Goal: Find contact information: Find contact information

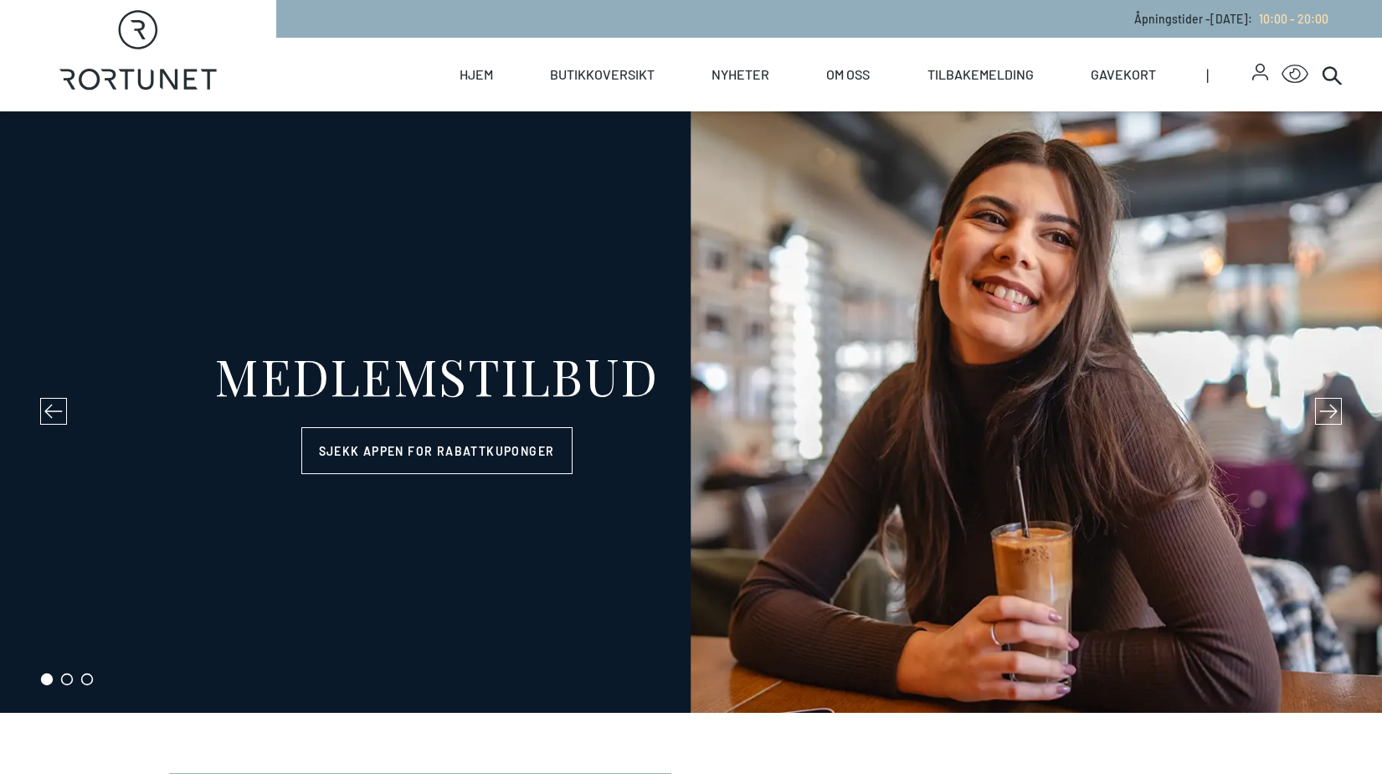
select select "NO"
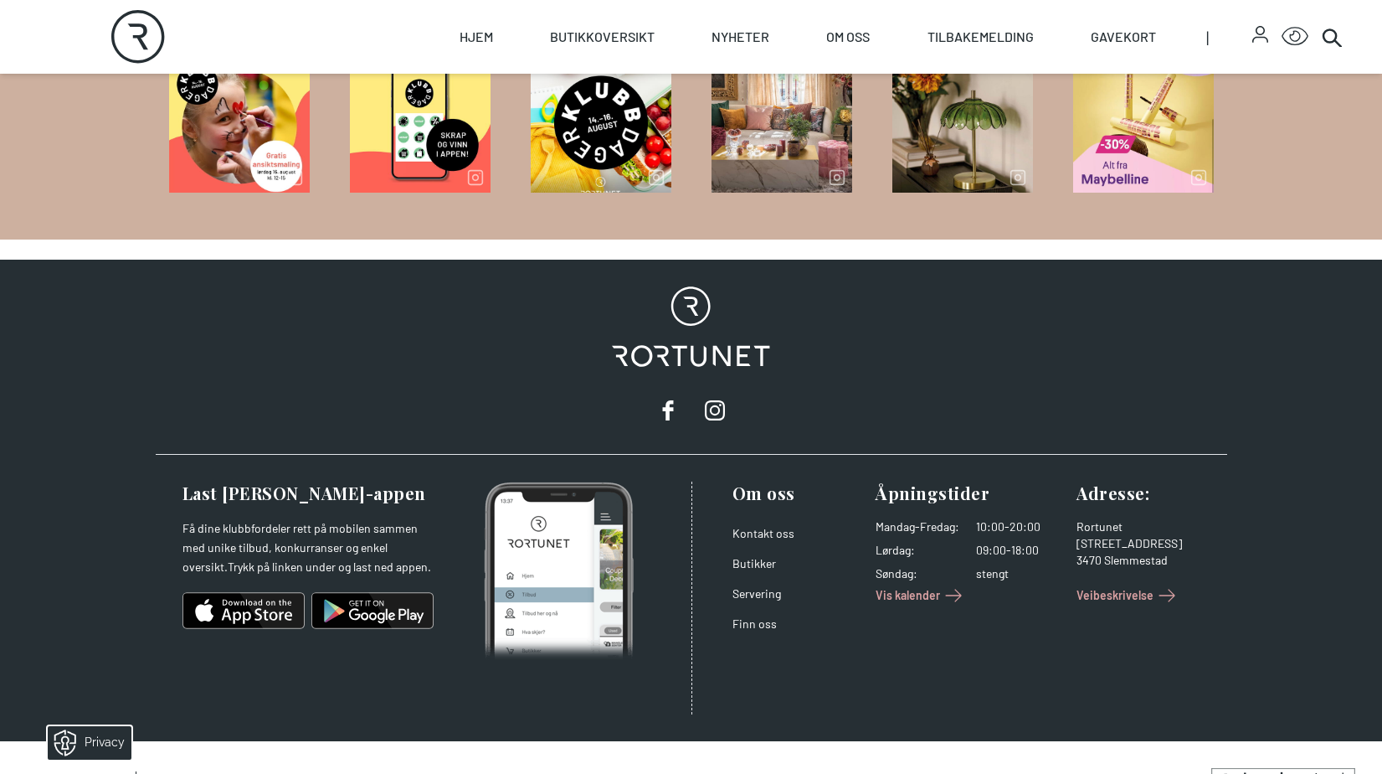
scroll to position [2693, 0]
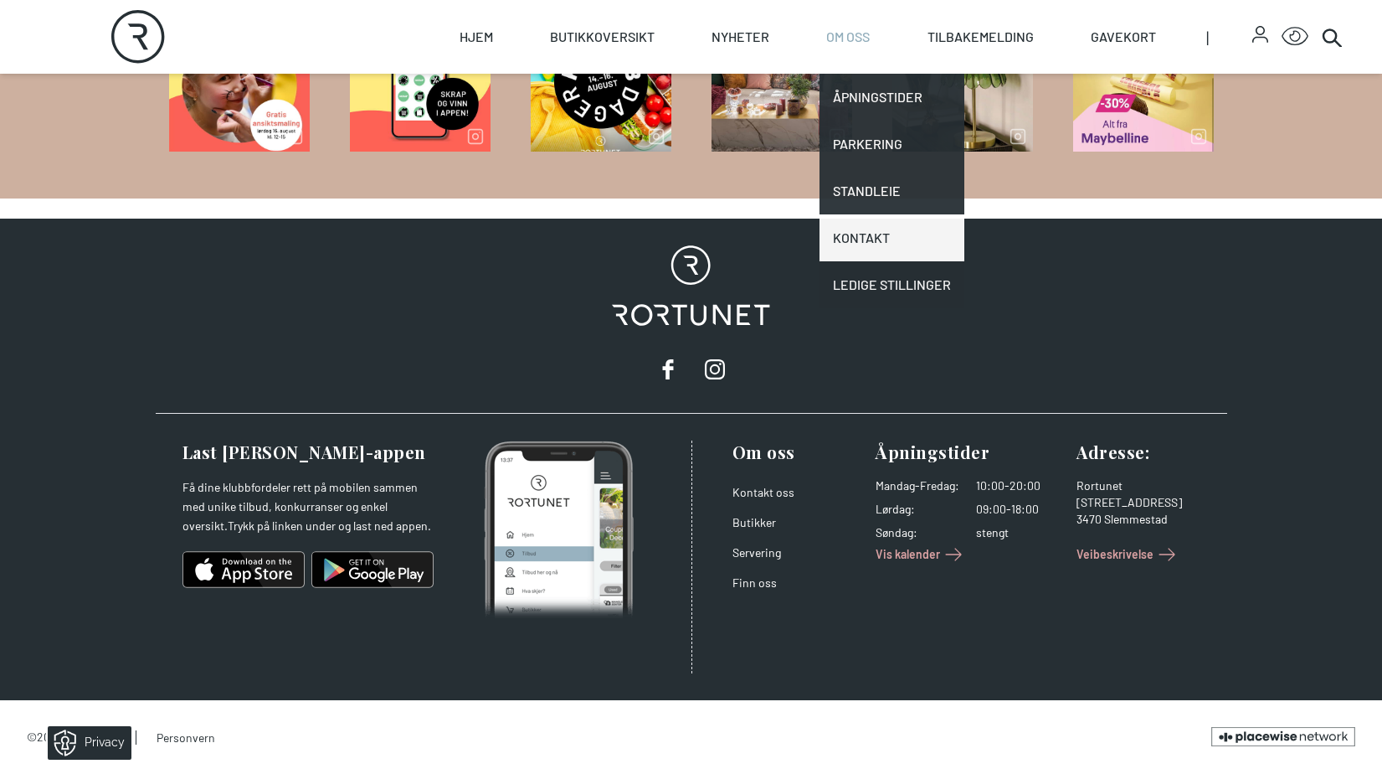
click at [873, 237] on link "Kontakt" at bounding box center [892, 237] width 145 height 47
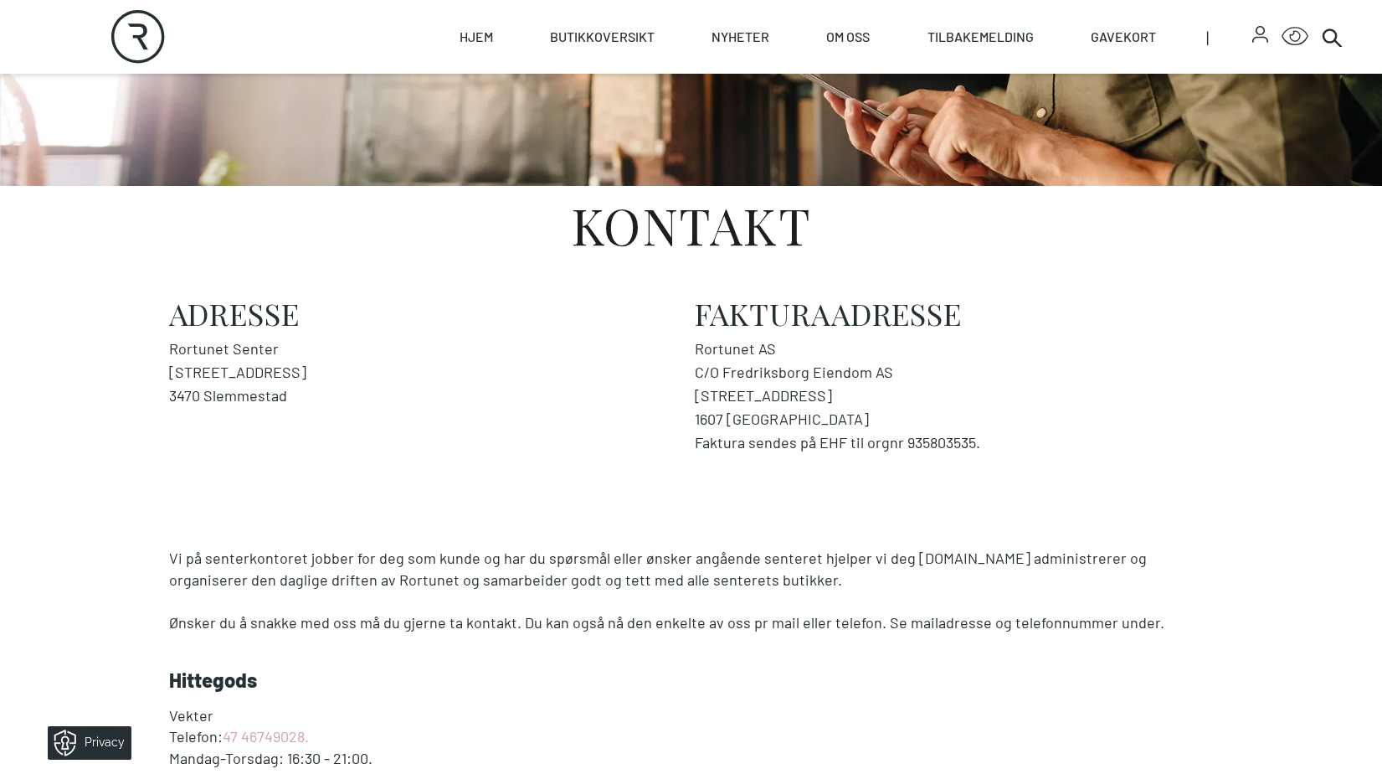
scroll to position [419, 0]
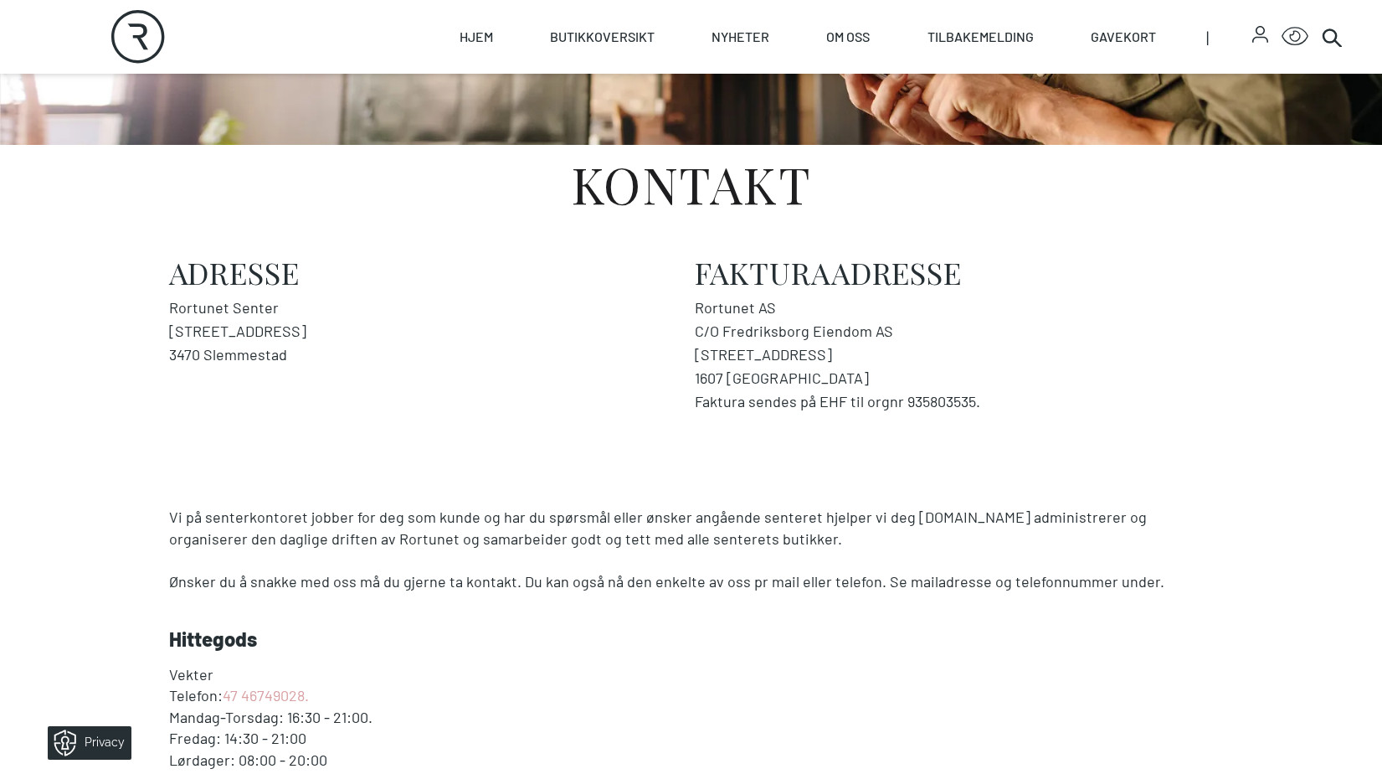
scroll to position [1962, 0]
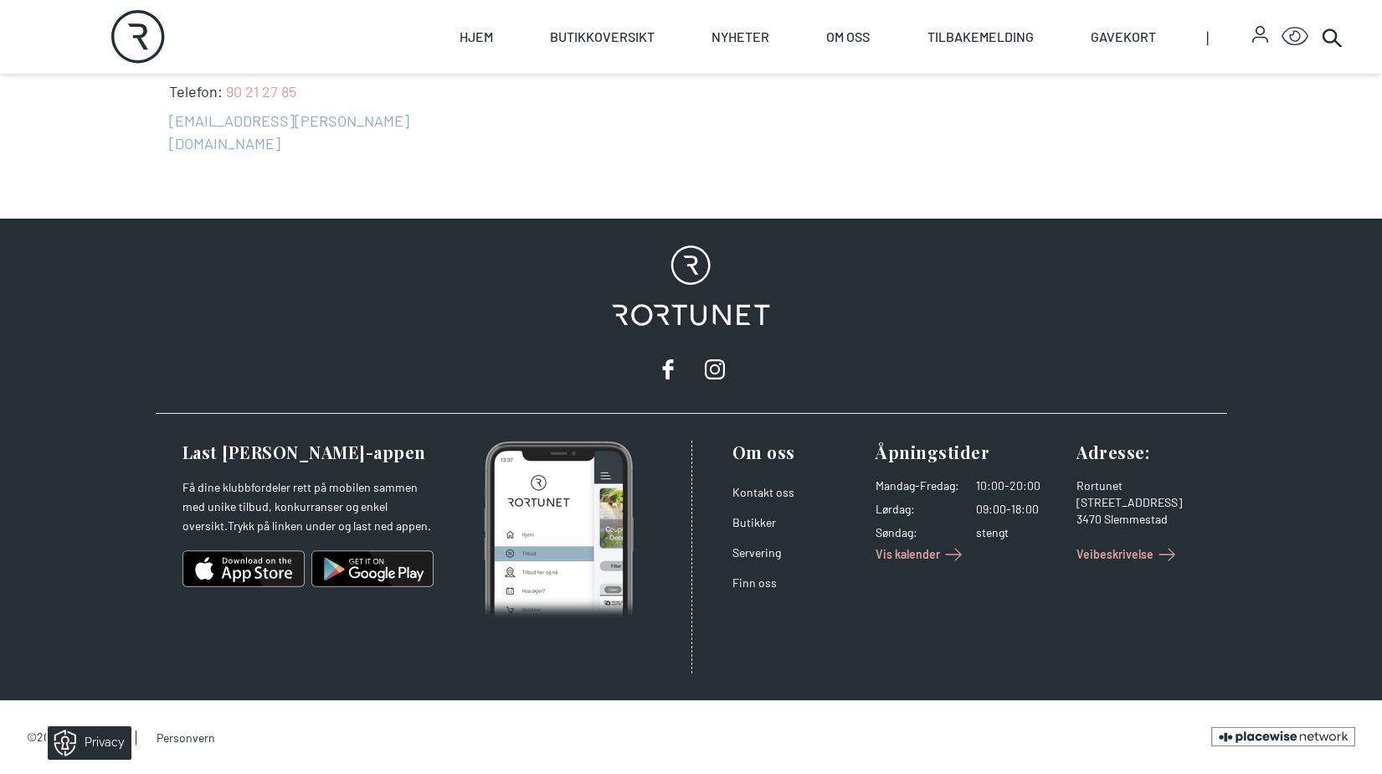
select select "NO"
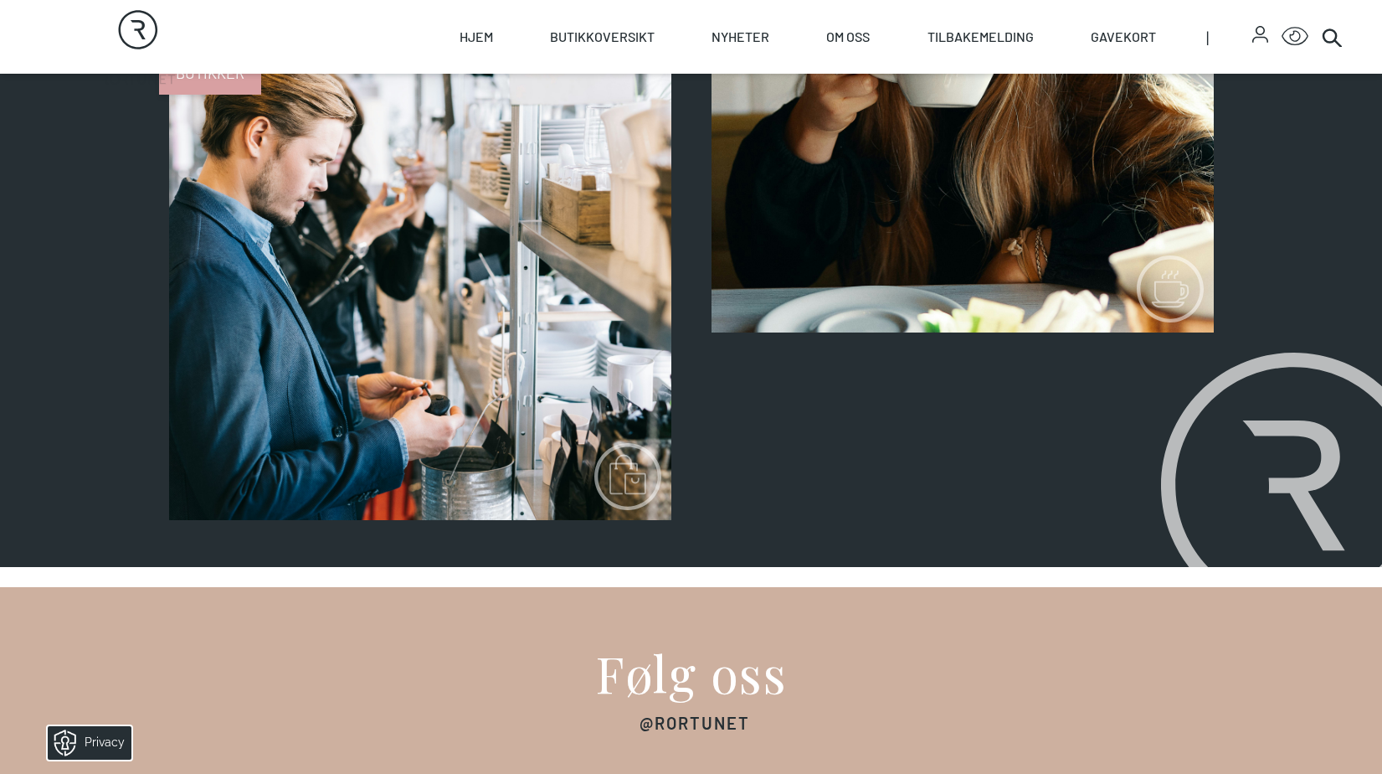
scroll to position [0, 0]
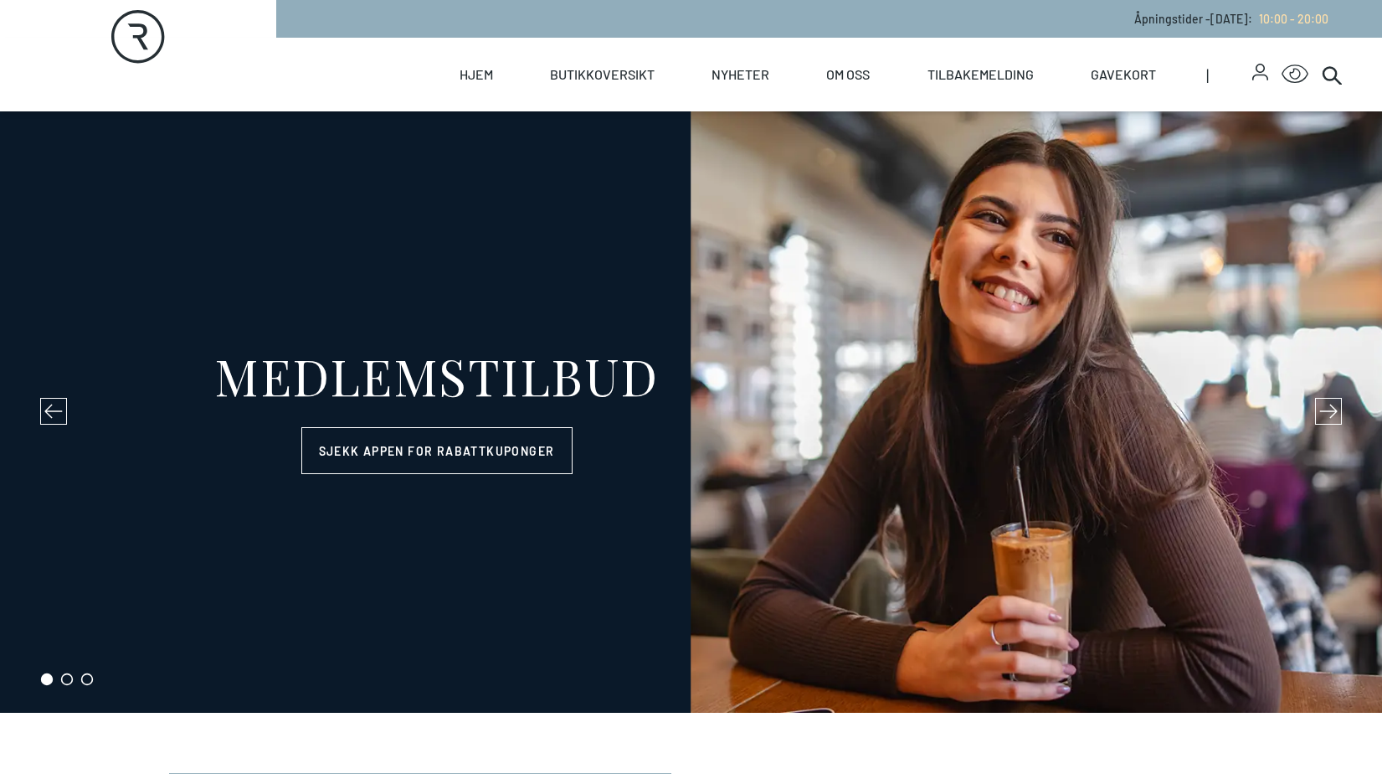
select select "NO"
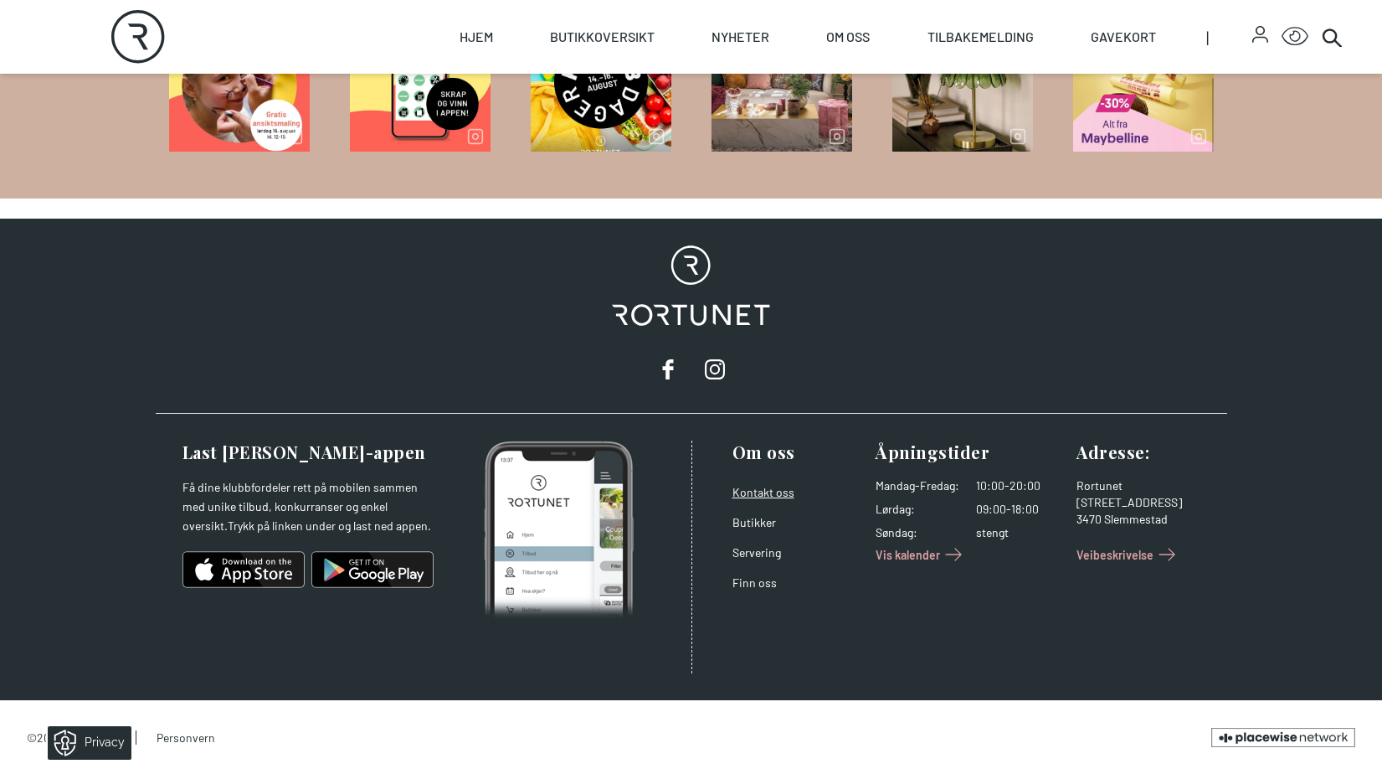
click at [770, 492] on link "Kontakt oss" at bounding box center [764, 492] width 62 height 14
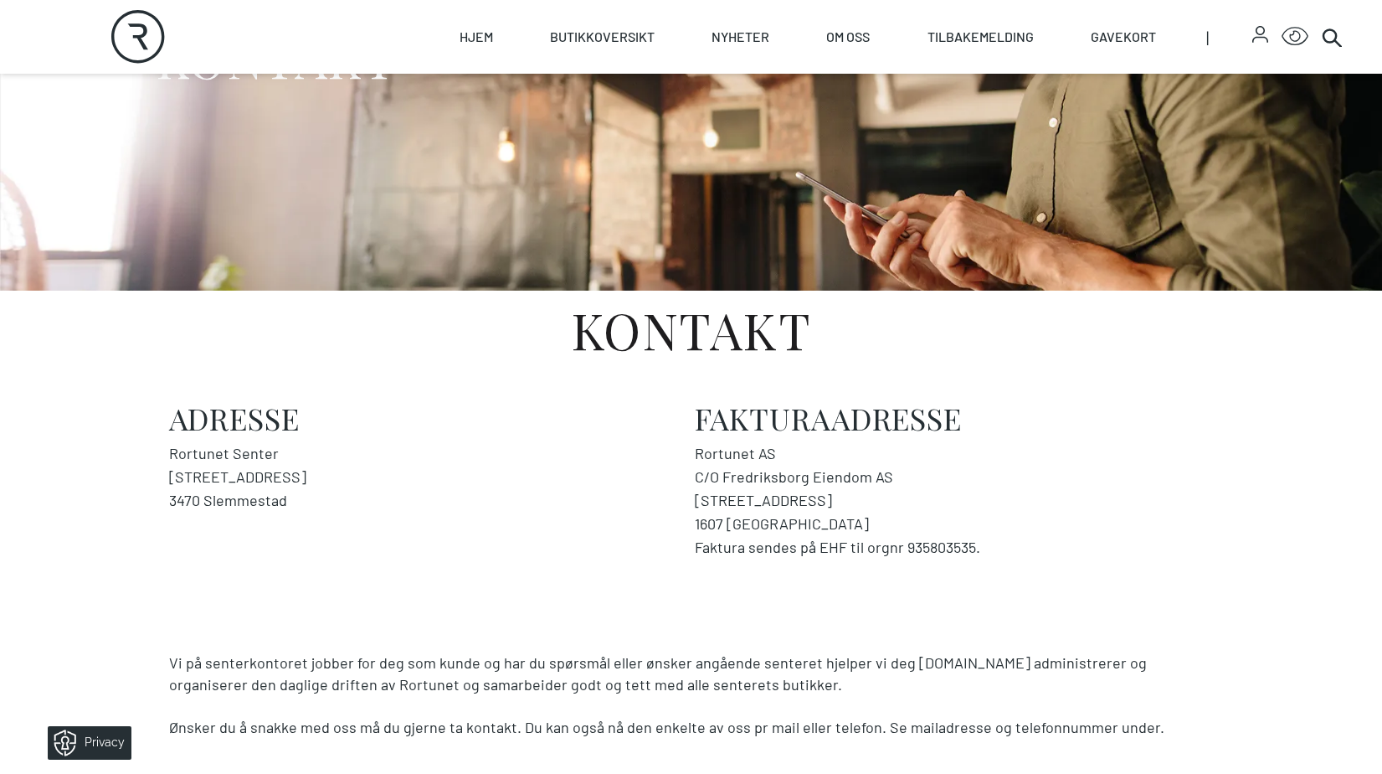
scroll to position [335, 0]
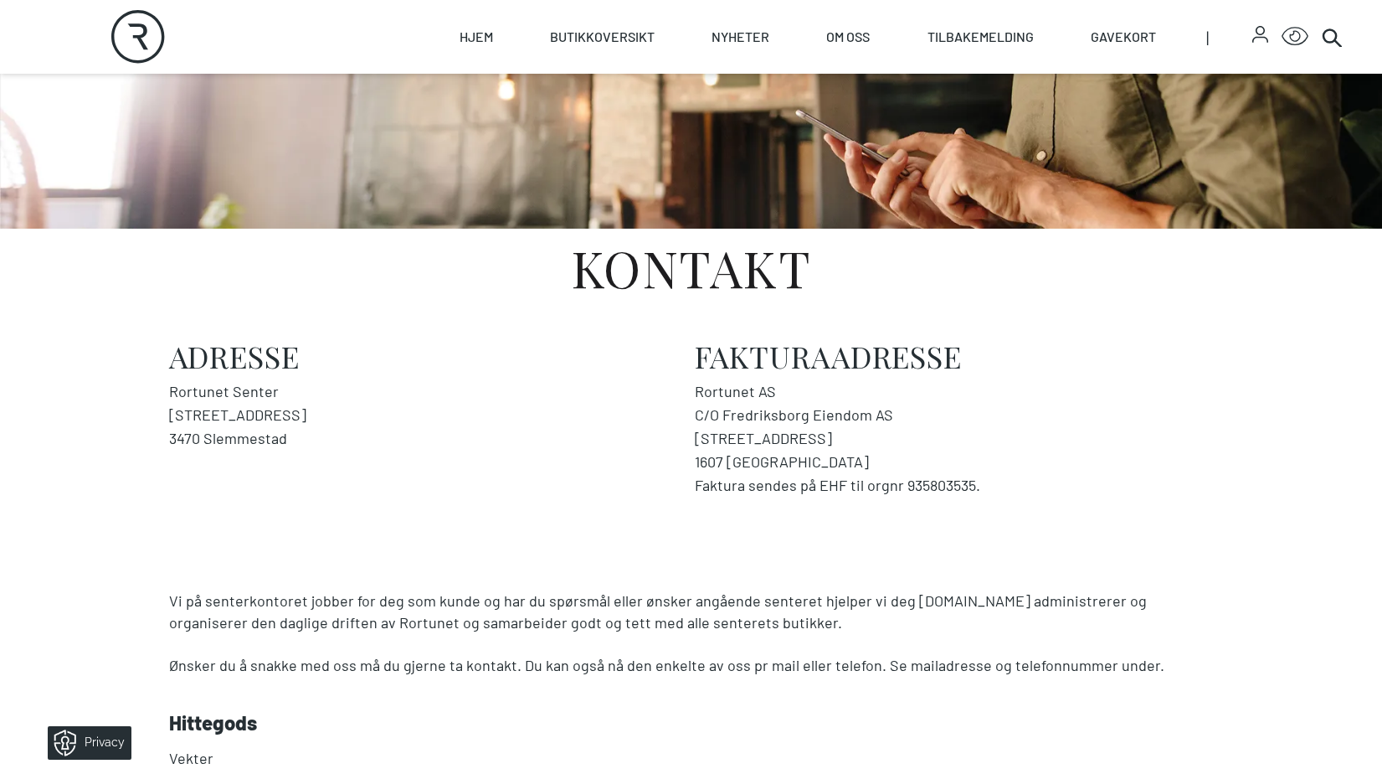
scroll to position [1962, 0]
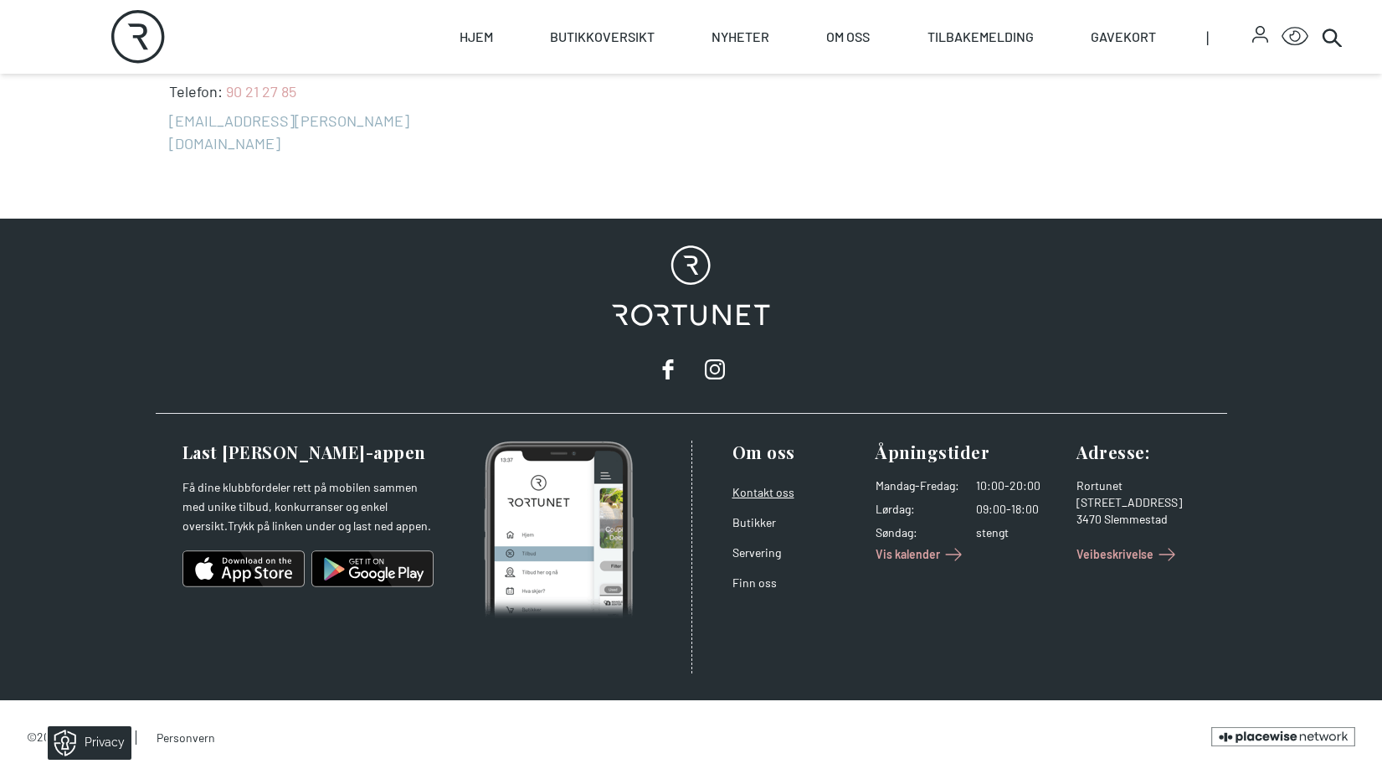
select select "NO"
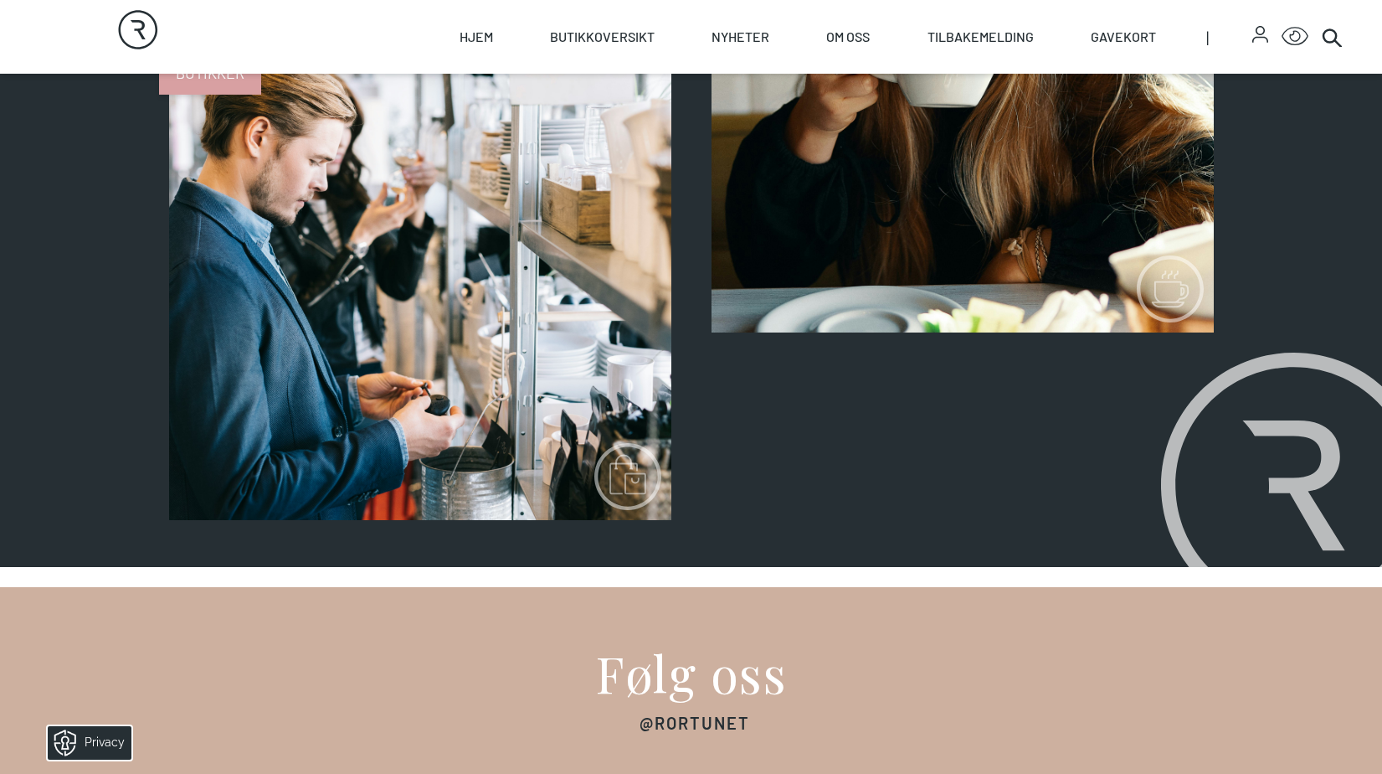
scroll to position [0, 0]
